Goal: Find specific page/section: Find specific page/section

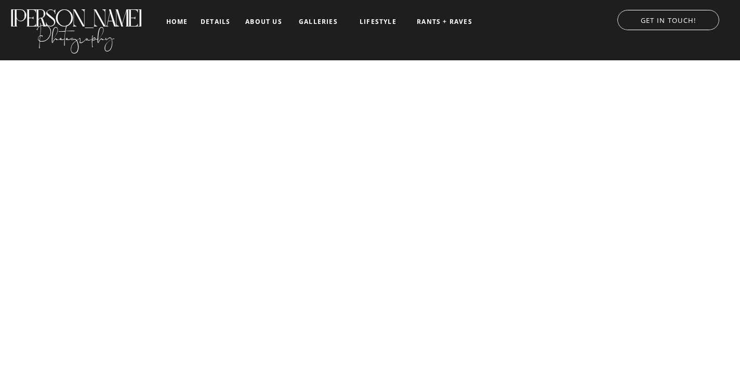
scroll to position [2, 0]
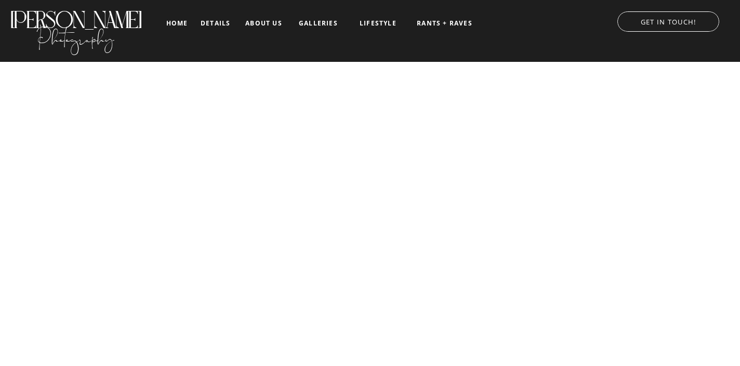
click at [327, 21] on nav "galleries" at bounding box center [318, 23] width 43 height 7
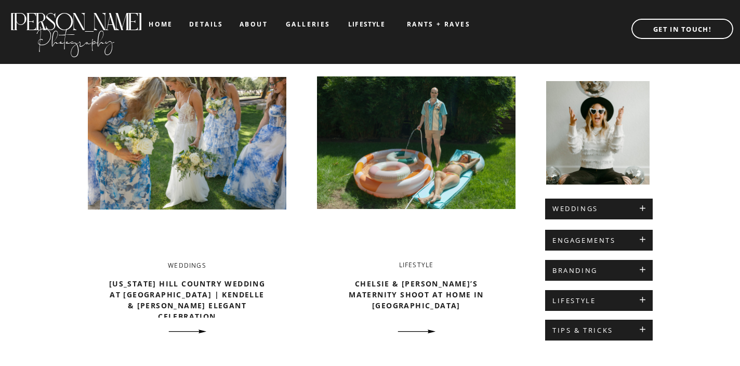
scroll to position [373, 0]
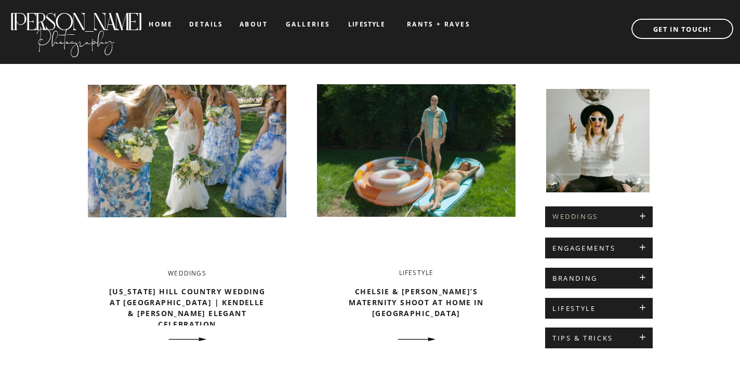
click at [577, 217] on h2 "WEDDINGS" at bounding box center [599, 217] width 93 height 8
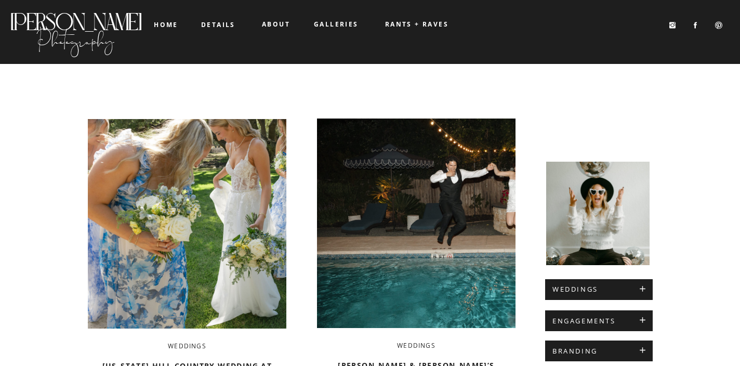
click at [168, 29] on b "home" at bounding box center [166, 24] width 24 height 9
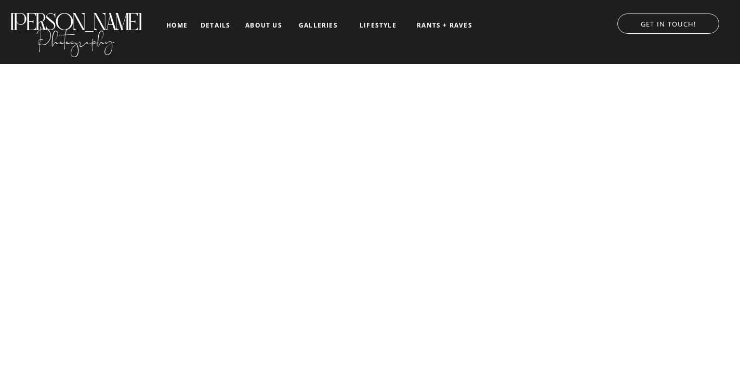
click at [654, 25] on p "GET IN TOUCH!" at bounding box center [668, 22] width 123 height 10
